Goal: Information Seeking & Learning: Learn about a topic

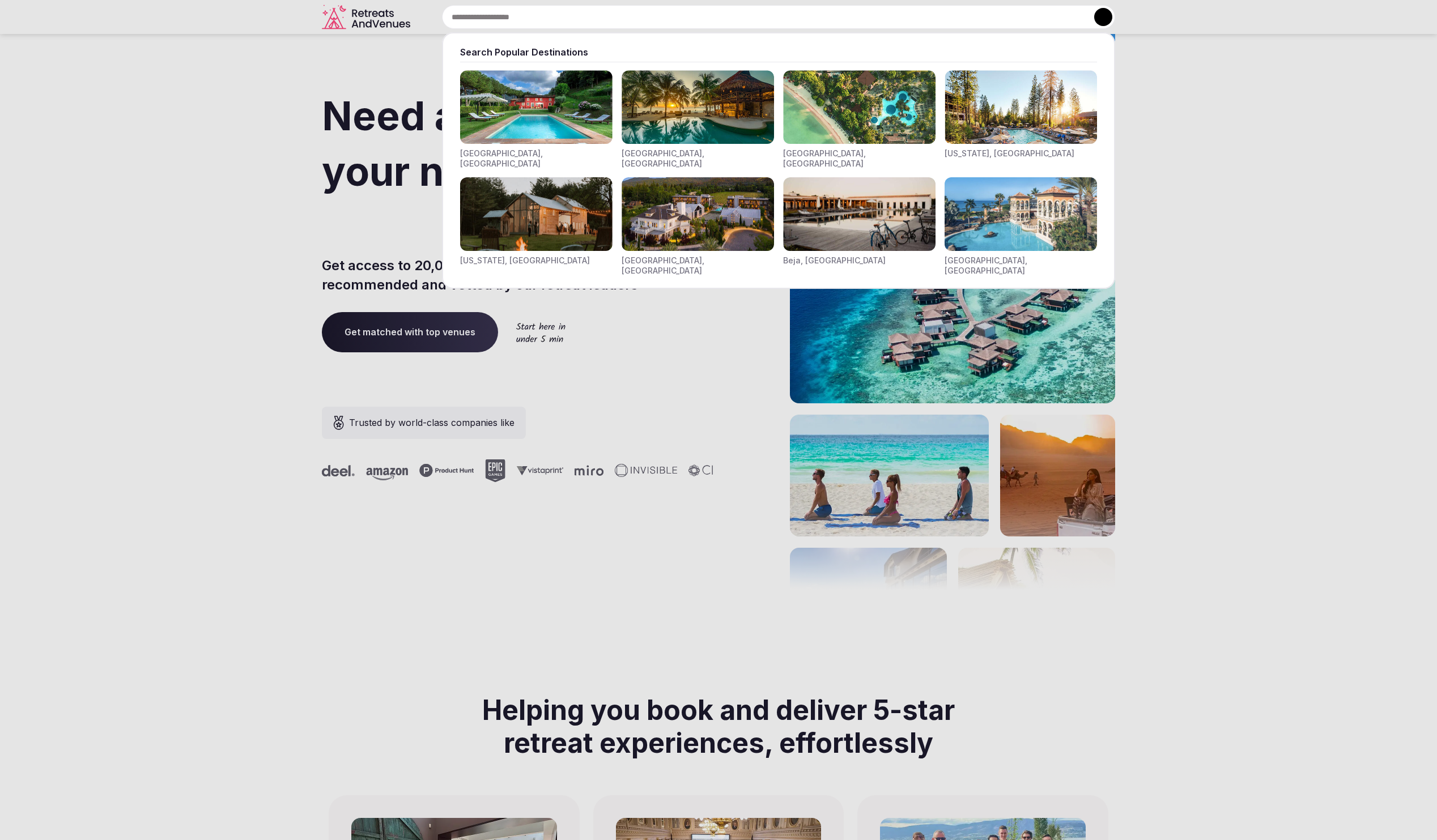
click at [536, 21] on input "text" at bounding box center [778, 17] width 673 height 24
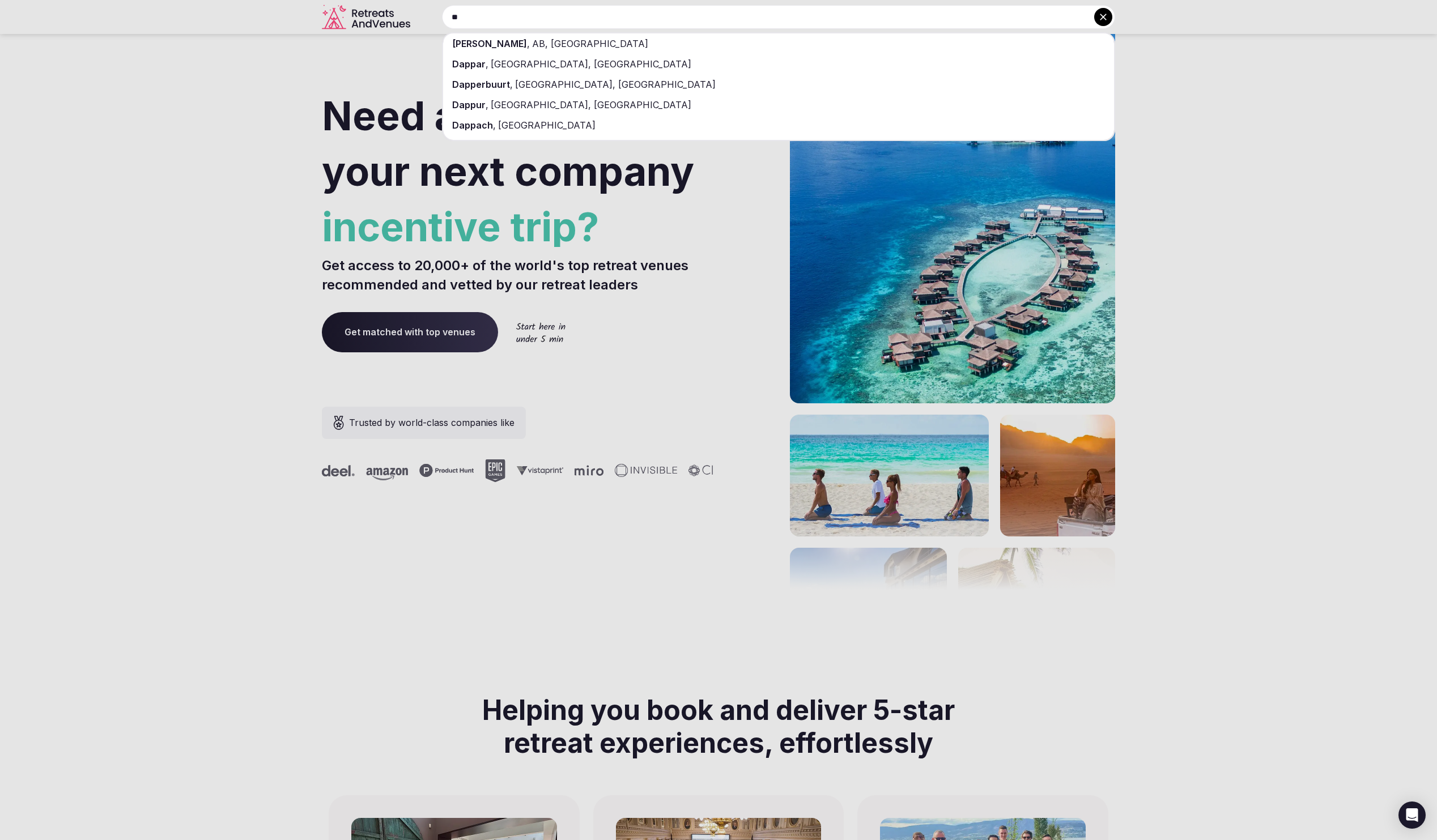
type input "*"
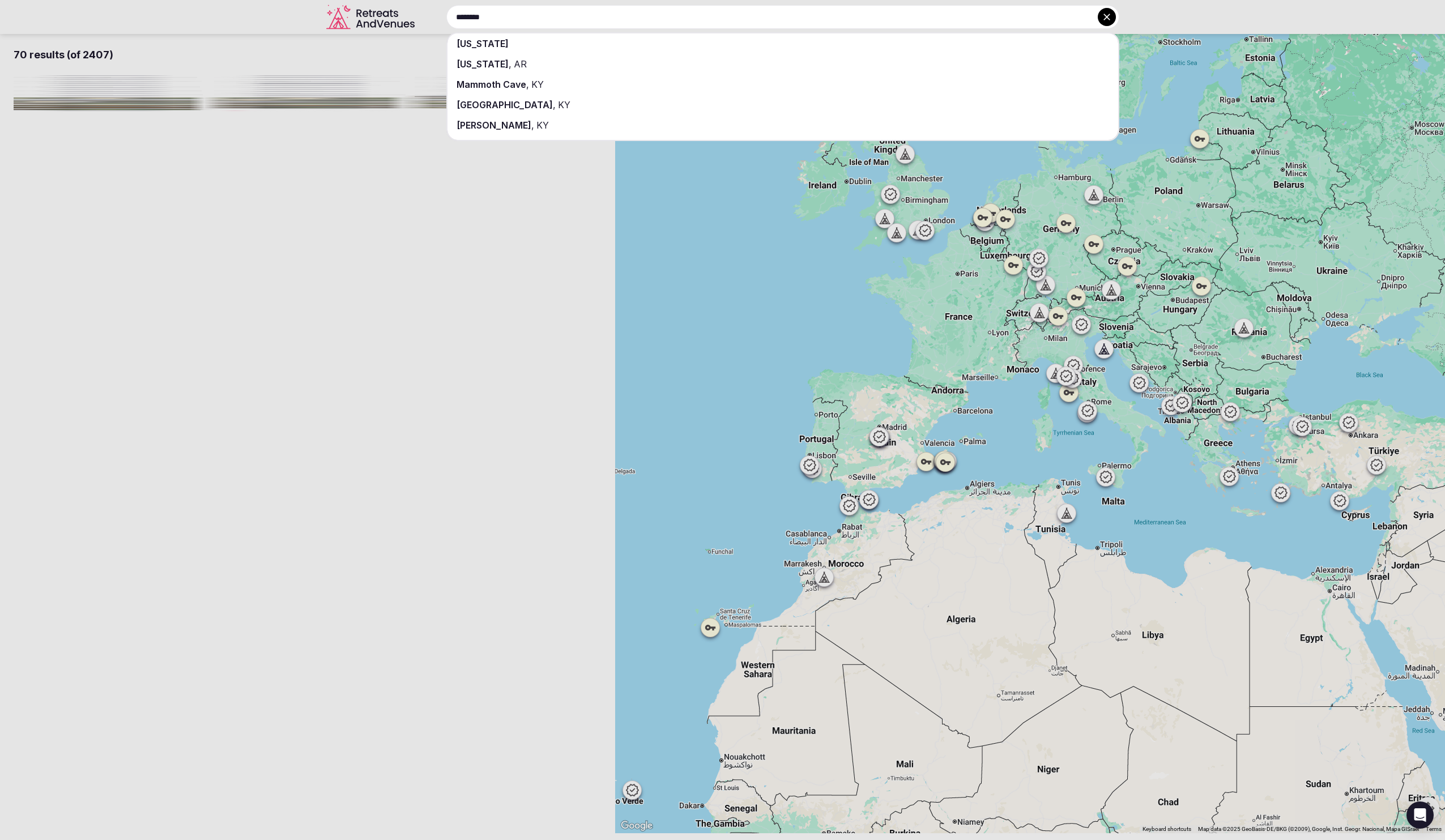
type input "********"
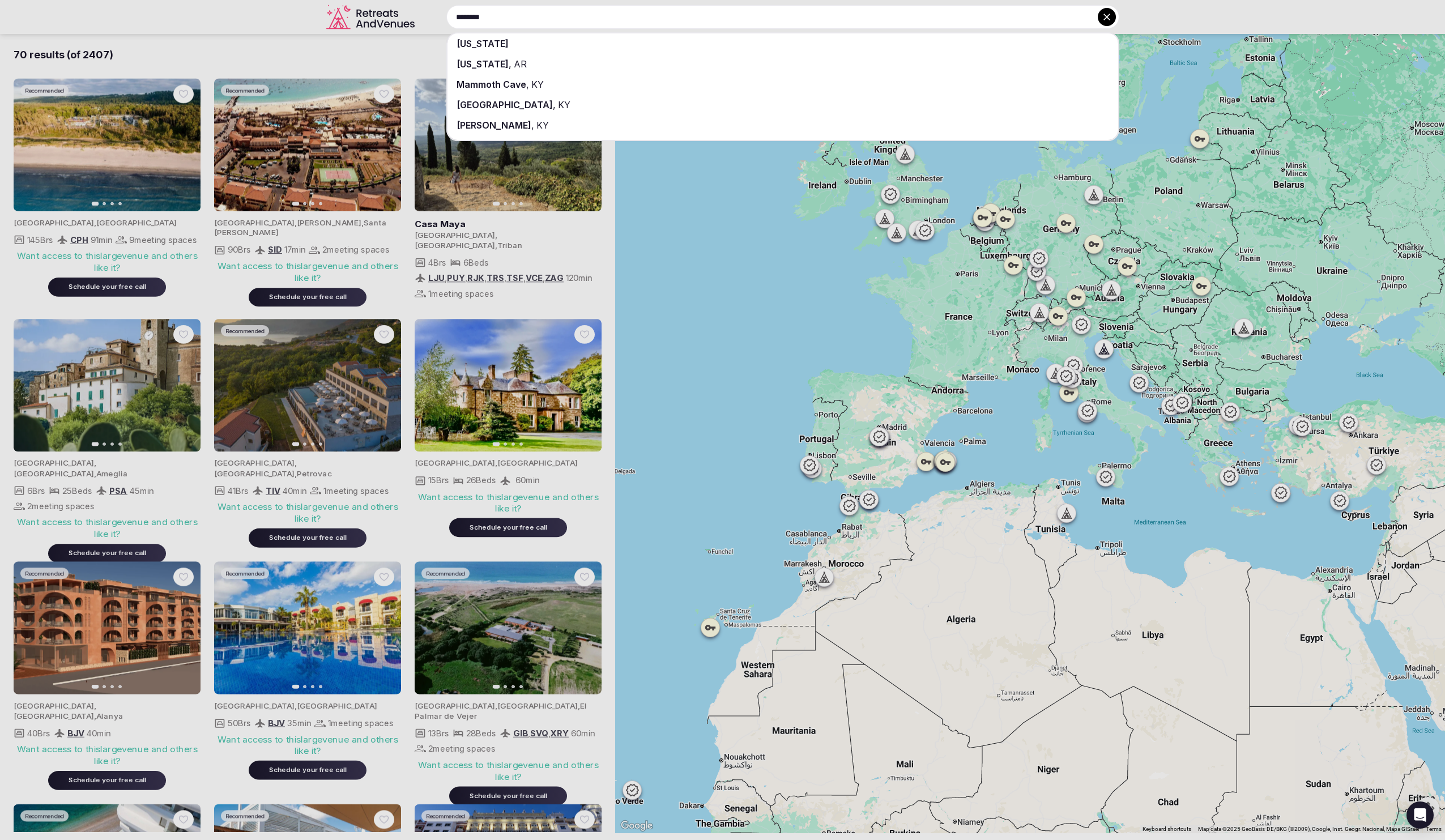
click at [516, 40] on div "[US_STATE]" at bounding box center [782, 44] width 670 height 21
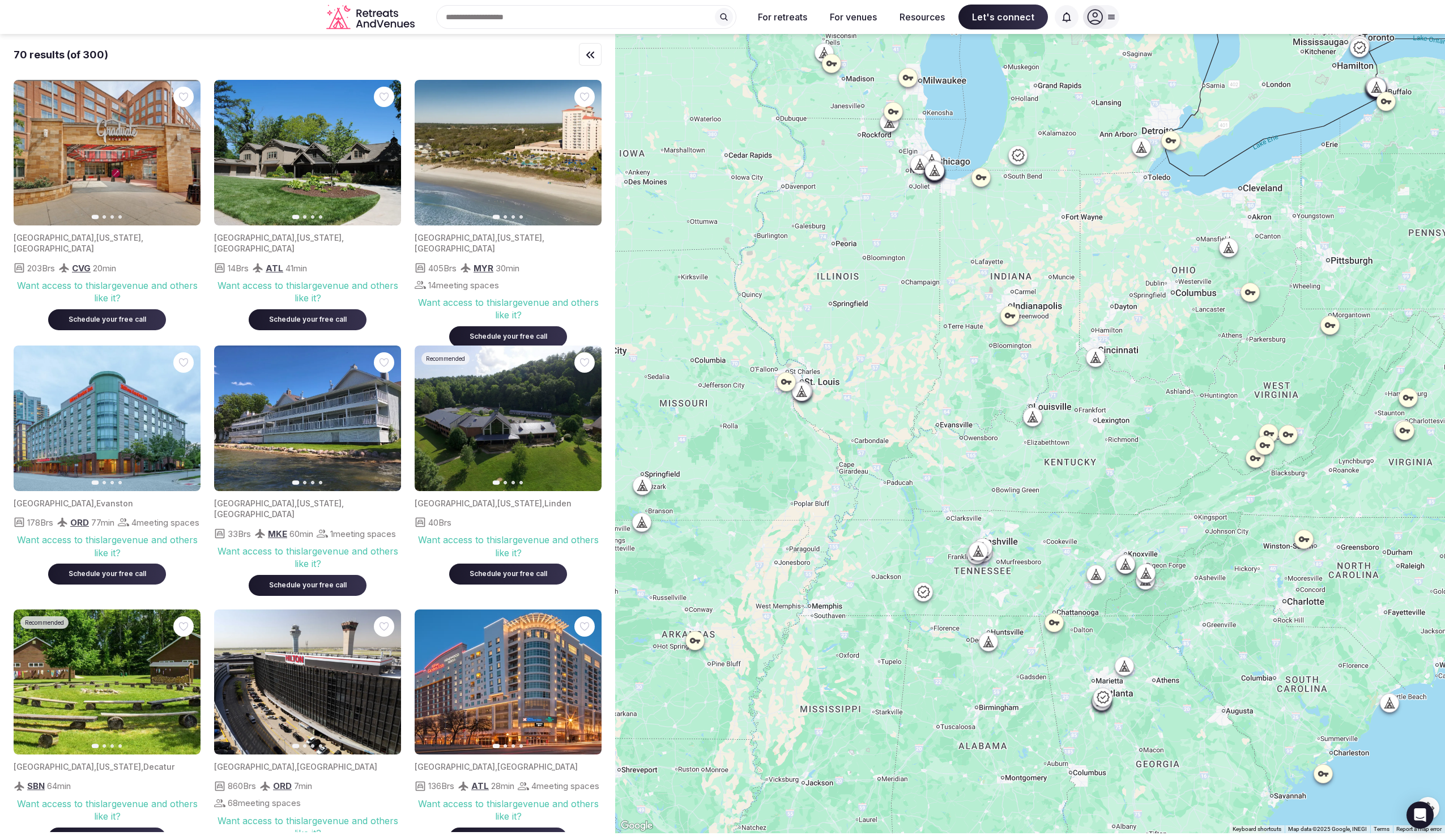
click at [1146, 462] on div at bounding box center [1030, 433] width 830 height 799
click at [1036, 423] on div at bounding box center [1032, 416] width 18 height 18
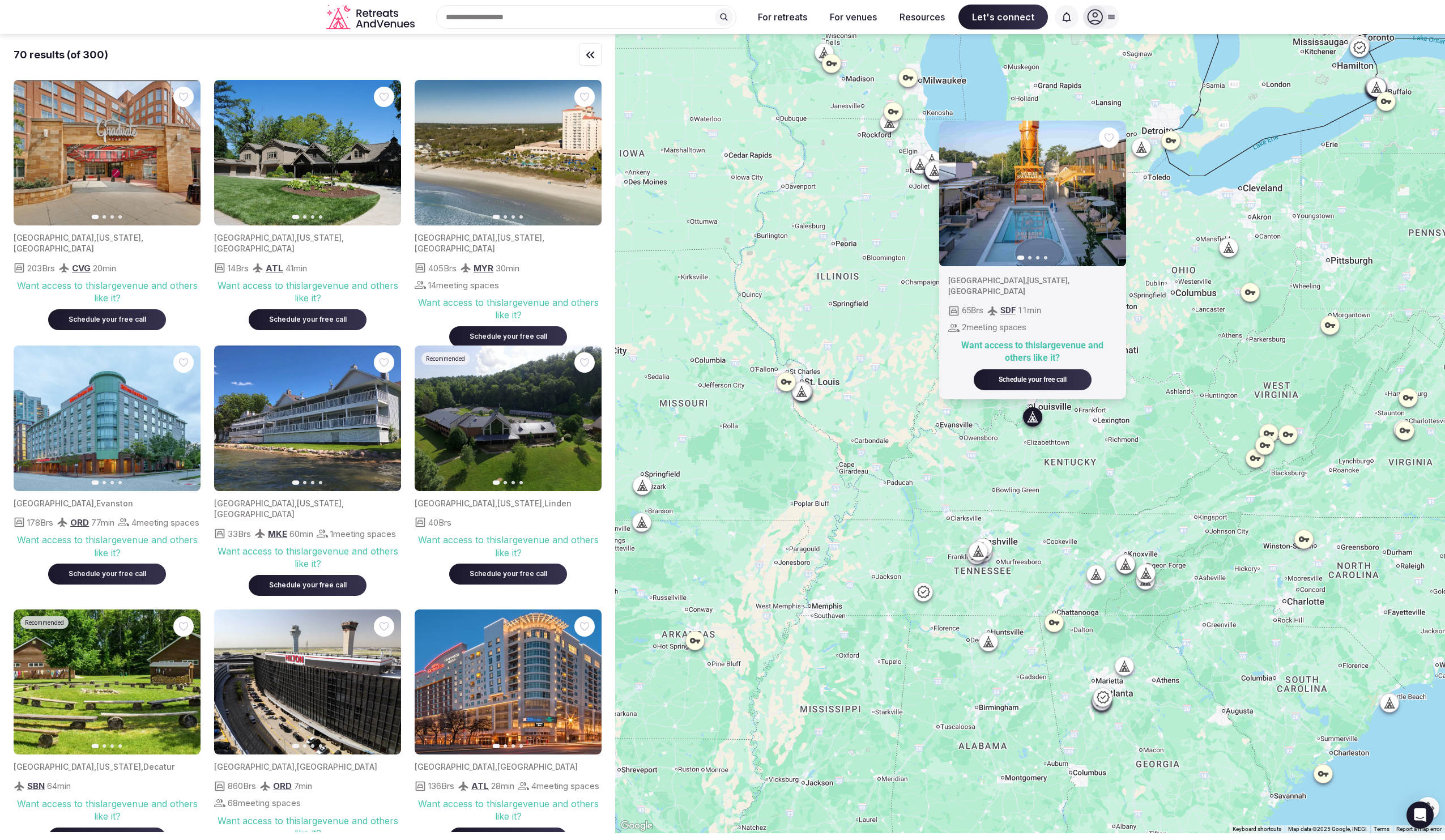
click at [1153, 495] on div "Previous slide Next slide [GEOGRAPHIC_DATA] , [US_STATE] , [GEOGRAPHIC_DATA] 65…" at bounding box center [1030, 433] width 830 height 799
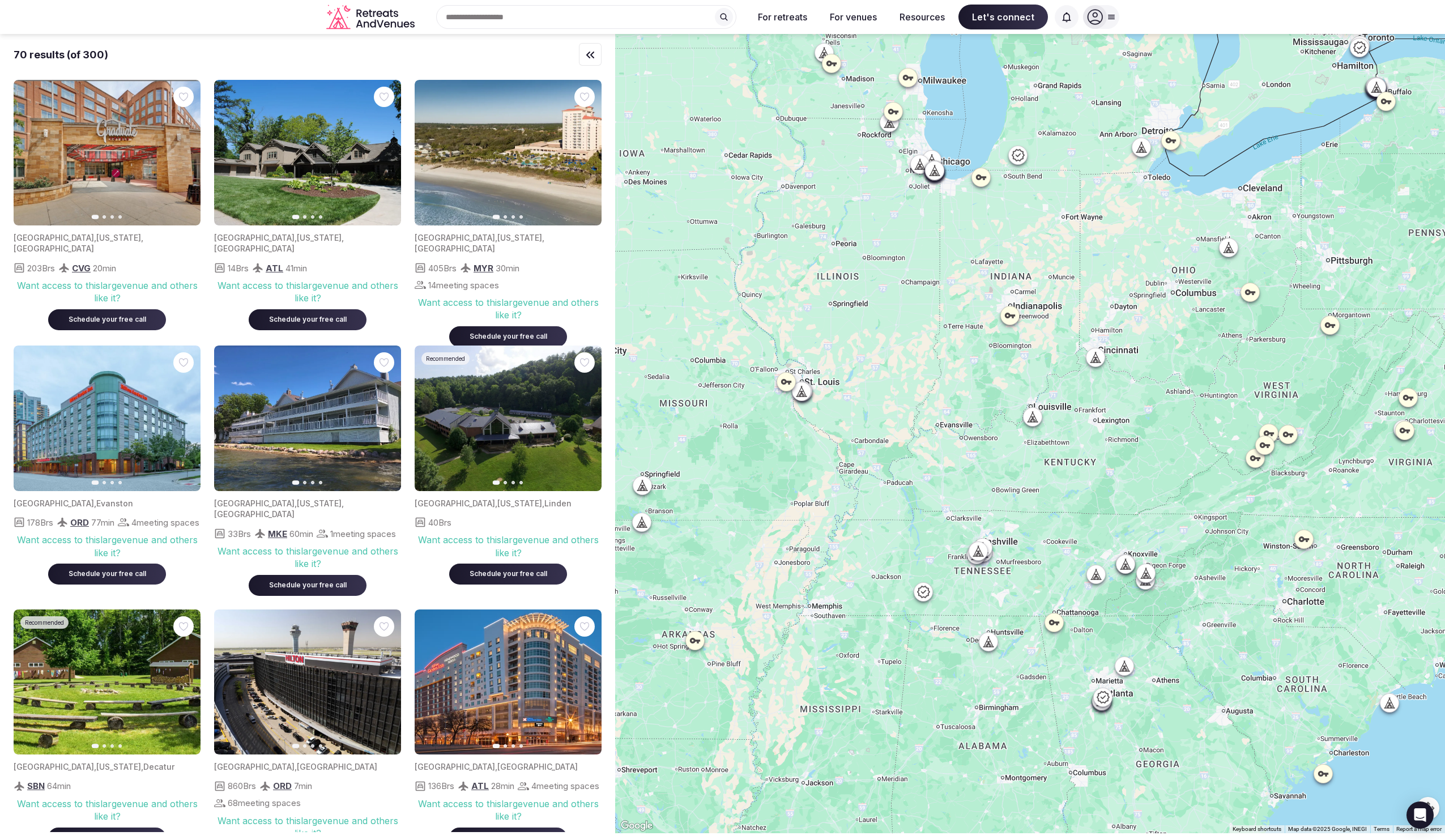
click at [1097, 367] on div at bounding box center [1030, 433] width 830 height 799
click at [1095, 361] on icon at bounding box center [1093, 360] width 3 height 4
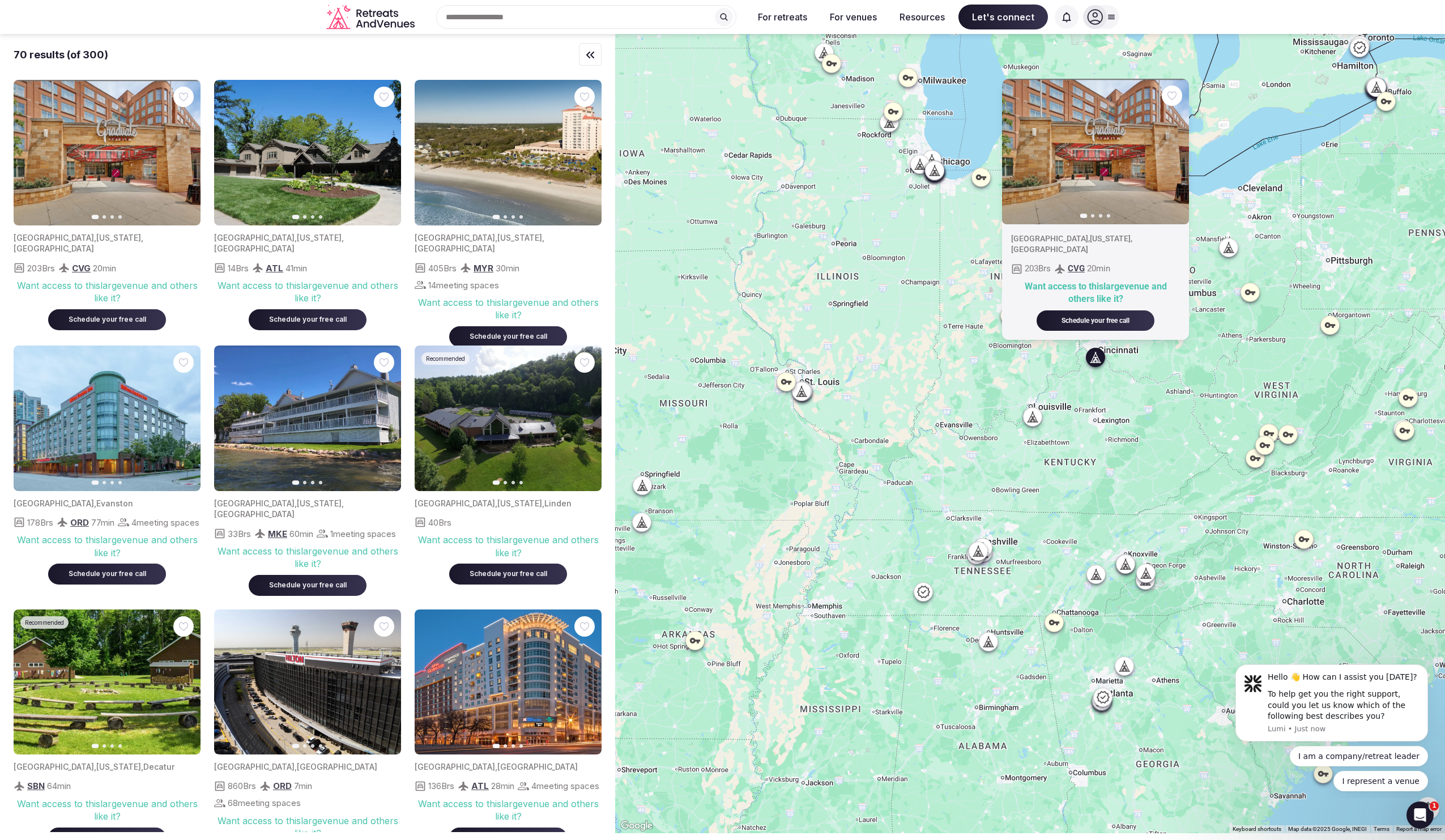
click at [1146, 389] on div "Previous slide Next slide [GEOGRAPHIC_DATA] , [US_STATE] , [GEOGRAPHIC_DATA] 20…" at bounding box center [1030, 433] width 830 height 799
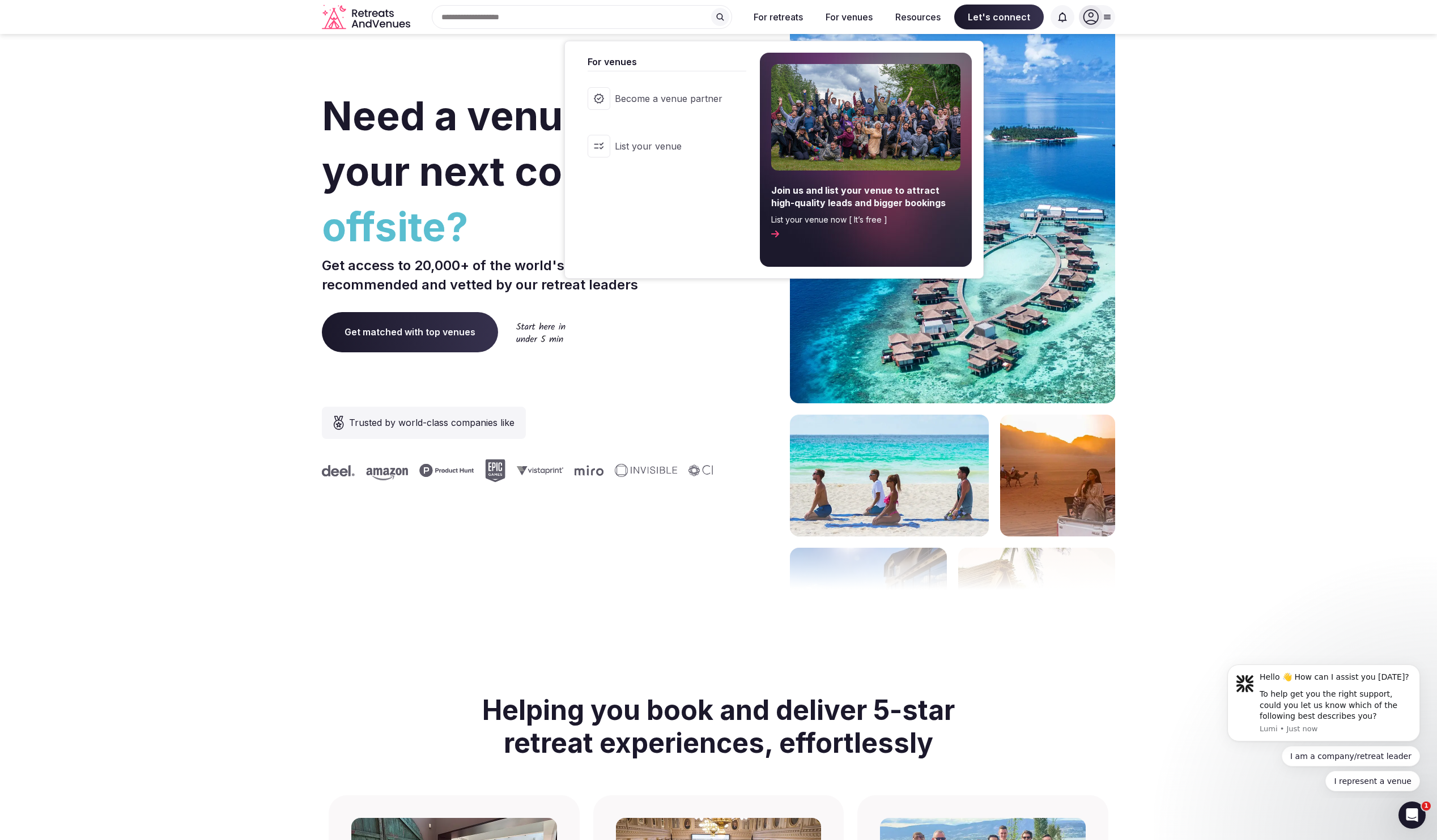
click at [700, 104] on span "Become a venue partner" at bounding box center [669, 99] width 108 height 13
